Goal: Task Accomplishment & Management: Manage account settings

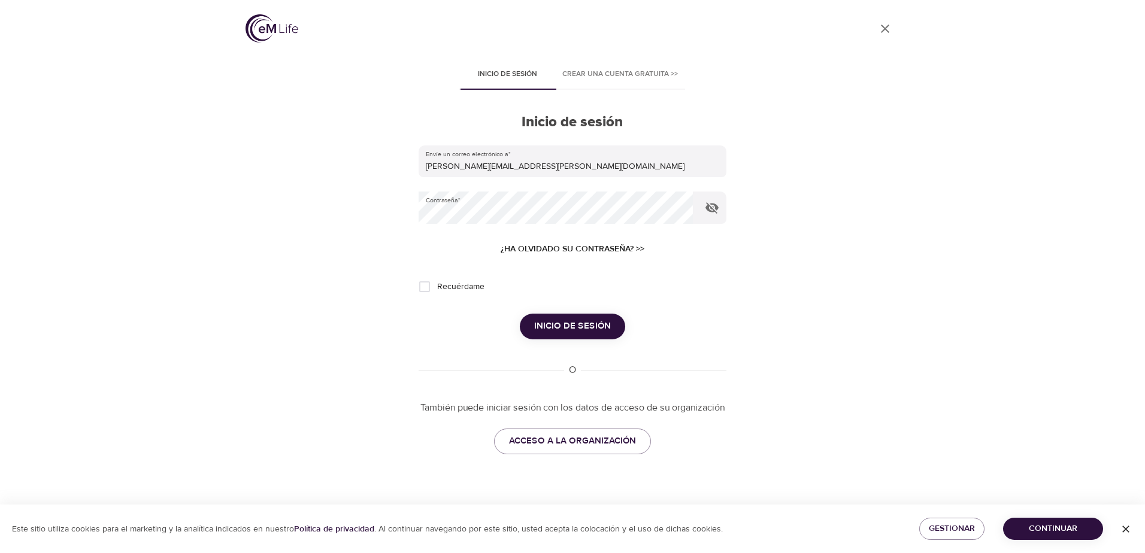
click at [444, 287] on span "Recuérdame" at bounding box center [460, 287] width 47 height 13
click at [437, 287] on input "Recuérdame" at bounding box center [424, 286] width 25 height 25
checkbox input "true"
click at [576, 329] on span "Inicio de sesión" at bounding box center [572, 327] width 77 height 16
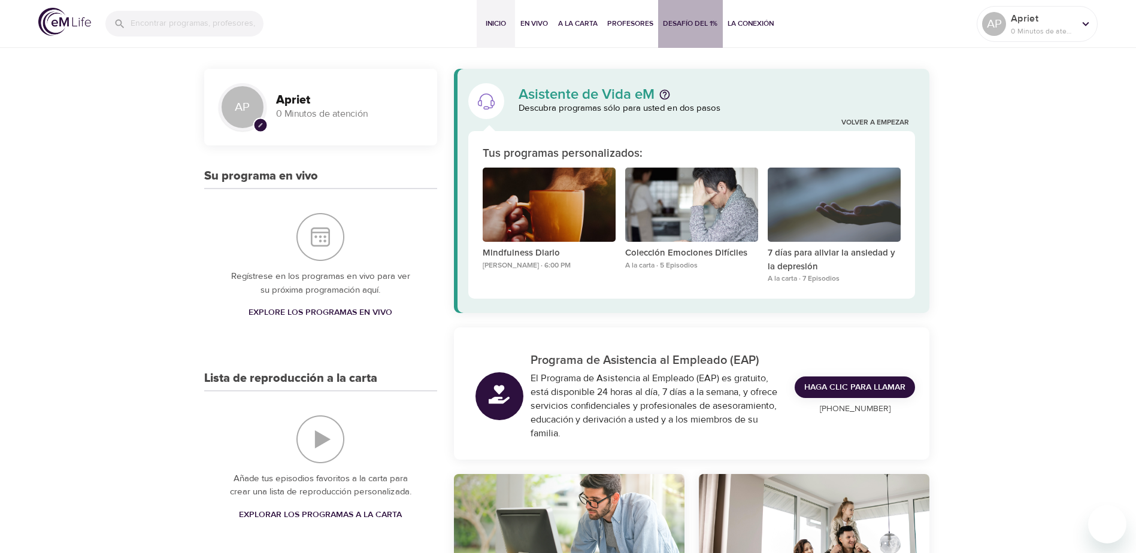
click at [701, 24] on span "Desafío del 1%" at bounding box center [690, 23] width 55 height 13
